Goal: Task Accomplishment & Management: Manage account settings

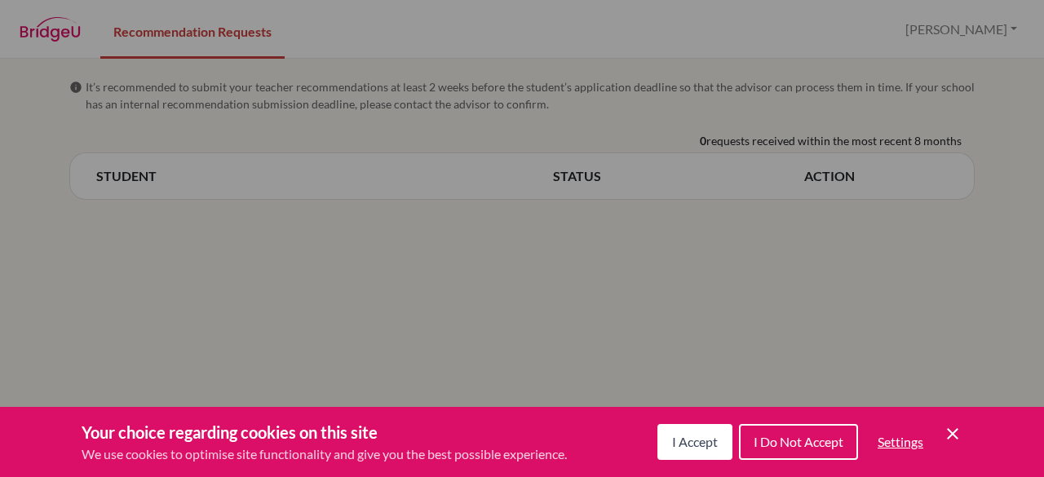
click at [699, 435] on span "I Accept" at bounding box center [695, 441] width 46 height 15
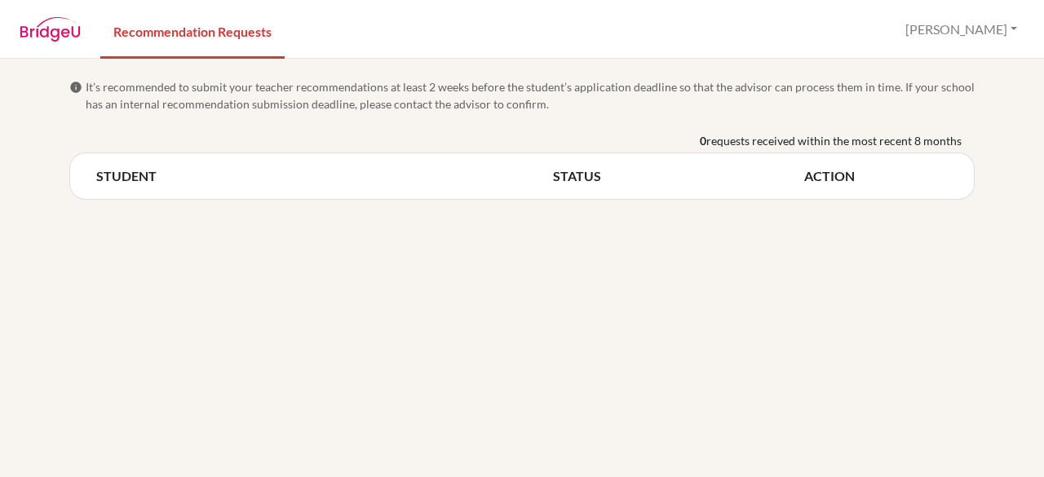
click at [126, 180] on th "STUDENT" at bounding box center [324, 176] width 457 height 20
click at [195, 45] on link "Recommendation Requests" at bounding box center [192, 30] width 184 height 56
click at [265, 190] on div "STUDENT STATUS ACTION" at bounding box center [521, 176] width 905 height 47
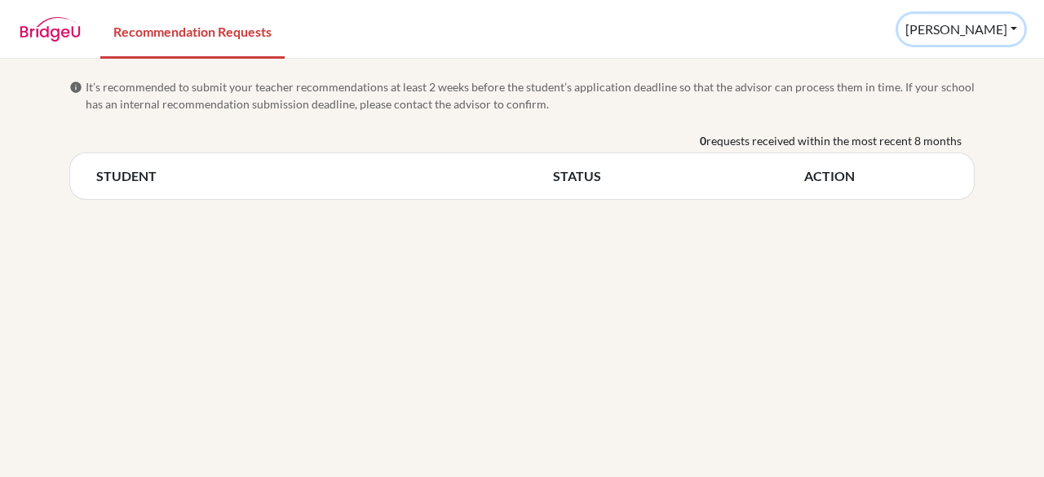
click at [1015, 34] on button "[PERSON_NAME]" at bounding box center [961, 29] width 126 height 31
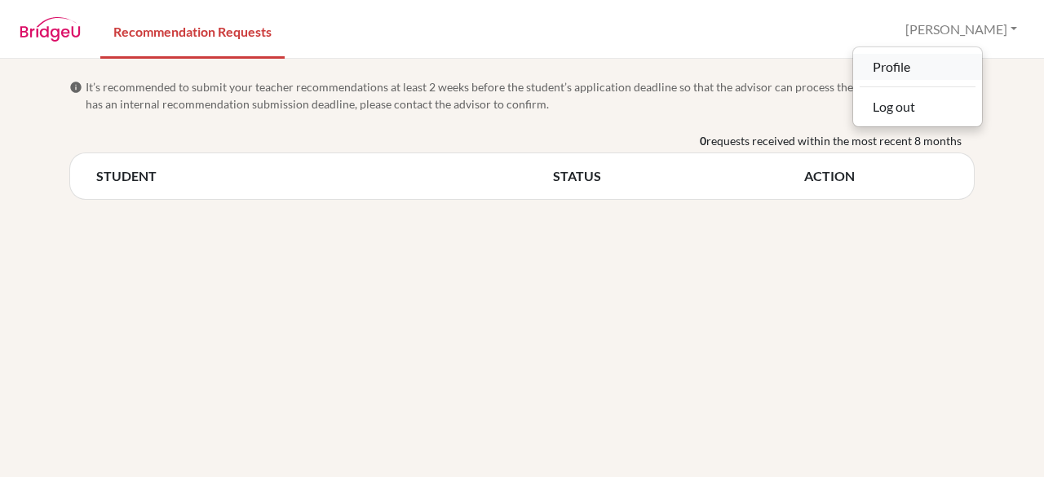
click at [960, 63] on link "Profile" at bounding box center [917, 67] width 129 height 26
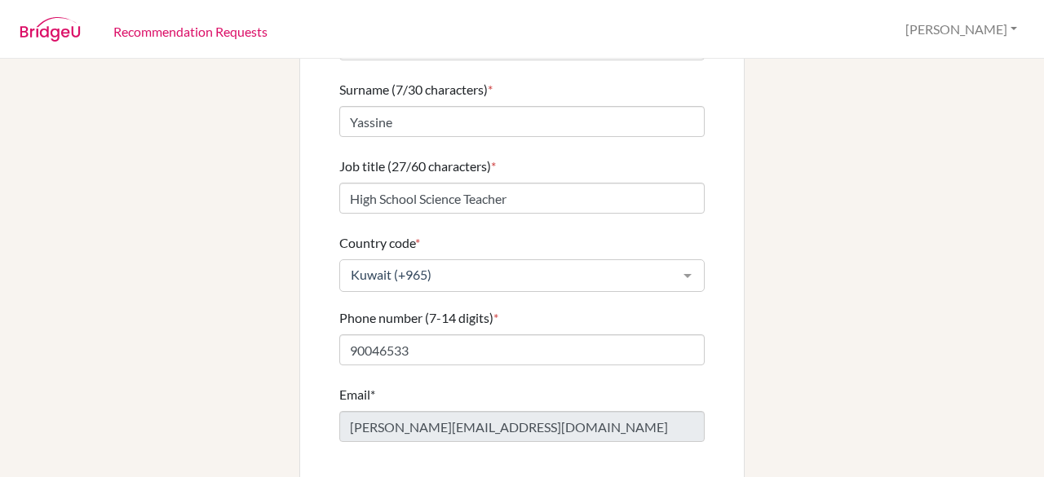
scroll to position [216, 0]
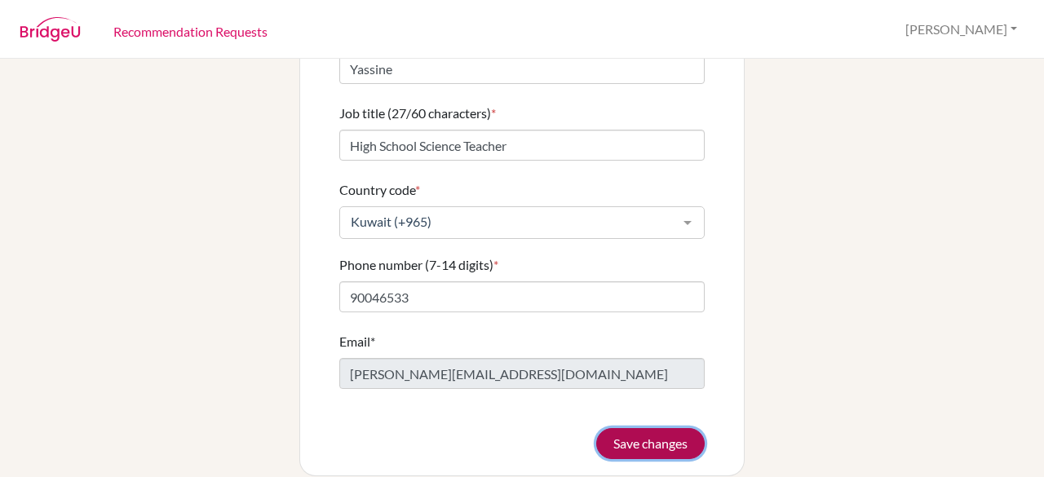
click at [645, 428] on button "Save changes" at bounding box center [650, 443] width 108 height 31
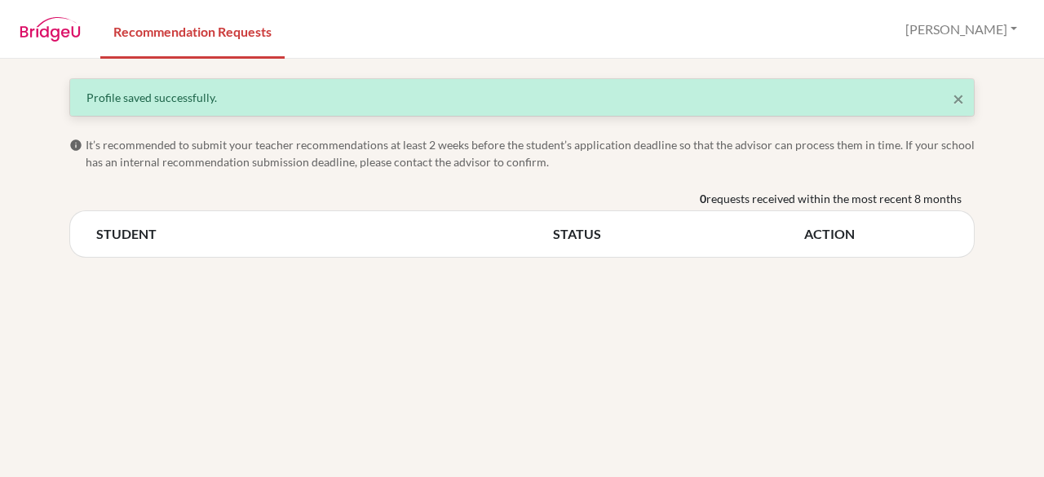
click at [569, 237] on th "STATUS" at bounding box center [678, 234] width 251 height 20
click at [284, 215] on div "STUDENT STATUS ACTION" at bounding box center [521, 233] width 905 height 47
click at [147, 228] on th "STUDENT" at bounding box center [324, 234] width 457 height 20
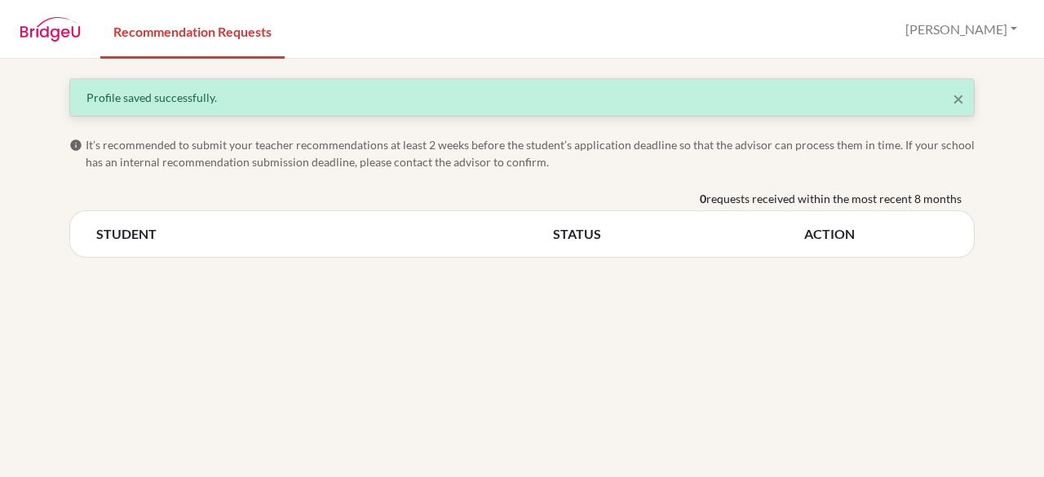
click at [188, 262] on div "× Profile saved successfully. info It’s recommended to submit your teacher reco…" at bounding box center [522, 268] width 1044 height 418
click at [456, 285] on div "× Profile saved successfully. info It’s recommended to submit your teacher reco…" at bounding box center [522, 268] width 1044 height 418
click at [602, 235] on th "STATUS" at bounding box center [678, 234] width 251 height 20
click at [574, 241] on th "STATUS" at bounding box center [678, 234] width 251 height 20
